Goal: Find specific page/section: Find specific page/section

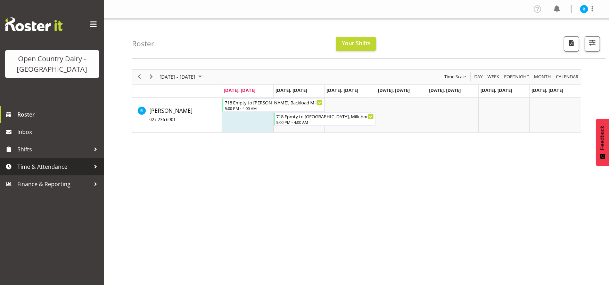
click at [55, 166] on span "Time & Attendance" at bounding box center [53, 166] width 73 height 10
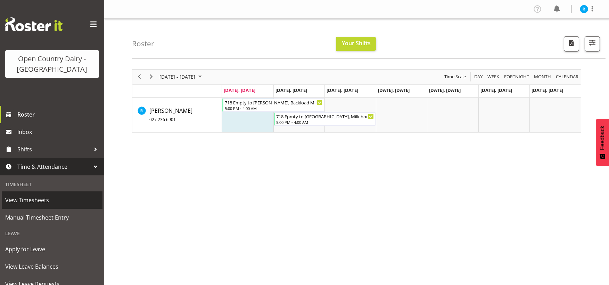
click at [34, 199] on span "View Timesheets" at bounding box center [52, 200] width 94 height 10
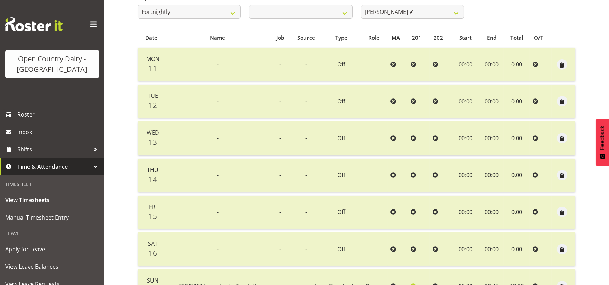
scroll to position [77, 0]
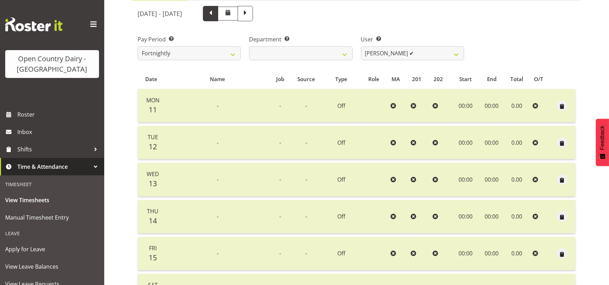
click at [215, 11] on span at bounding box center [210, 12] width 9 height 9
select select
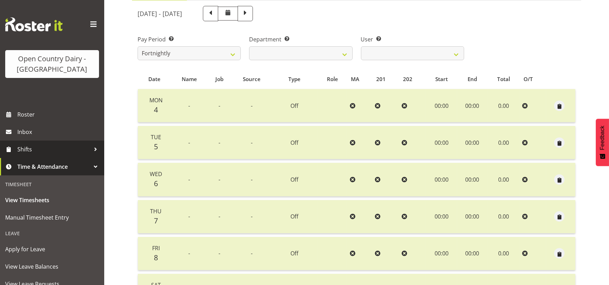
click at [27, 145] on span "Shifts" at bounding box center [53, 149] width 73 height 10
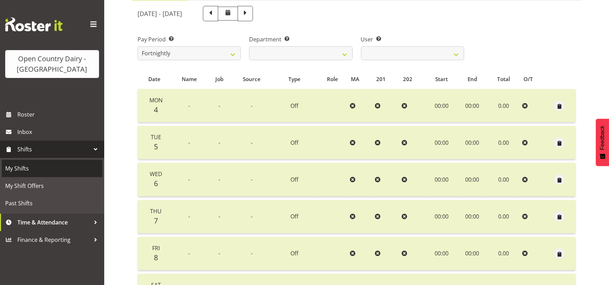
click at [25, 164] on span "My Shifts" at bounding box center [52, 168] width 94 height 10
